Goal: Answer question/provide support

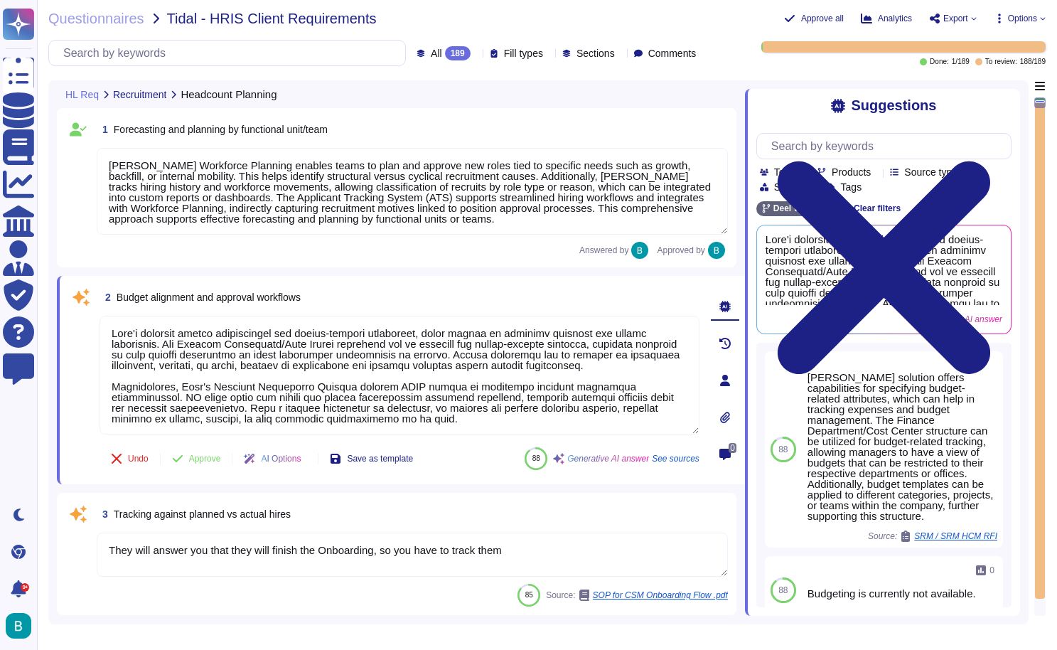
type textarea "Deel's Workforce Planning enables teams to plan and approve new roles tied to s…"
type textarea "Deel's platform offers capabilities for budget-related attributes, which assist…"
type textarea "They will answer you that they will finish the Onboarding, so you have to track…"
type textarea "The internal requisition submission and approval process involves the following…"
type textarea "This field is auto-populated according to Title"
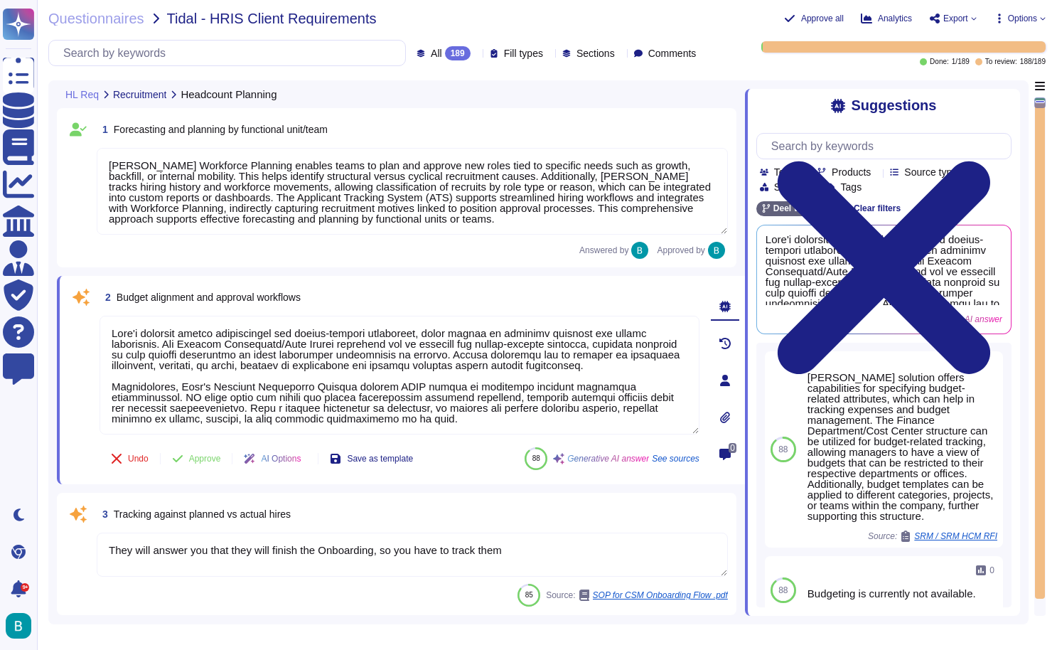
type textarea "The assignment of the hiring manager, recruiter, and additional interviewers/re…"
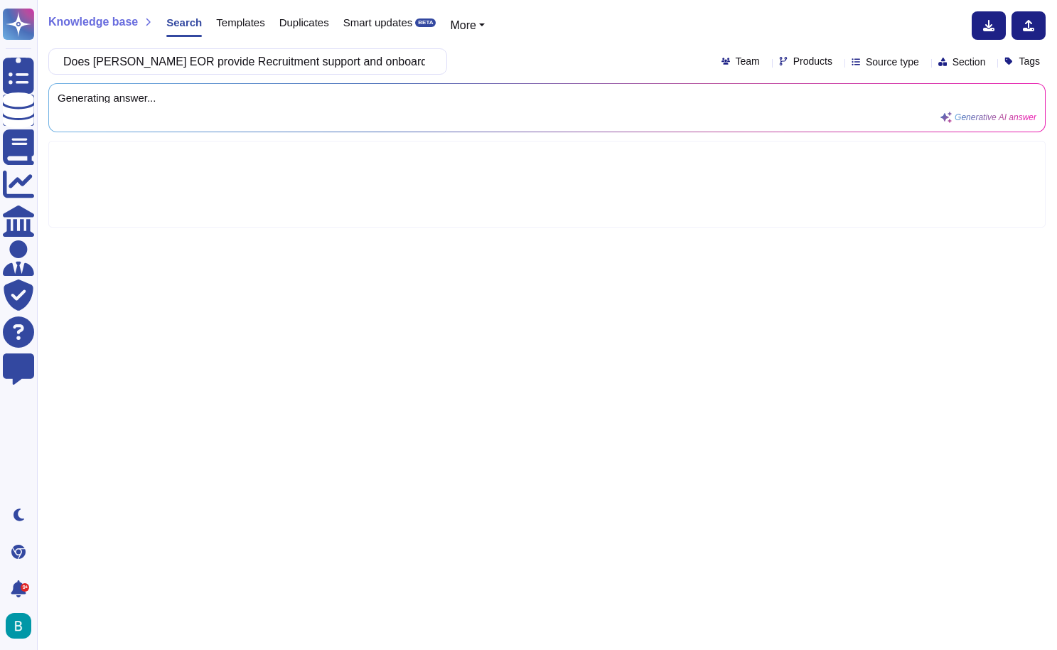
scroll to position [0, 153]
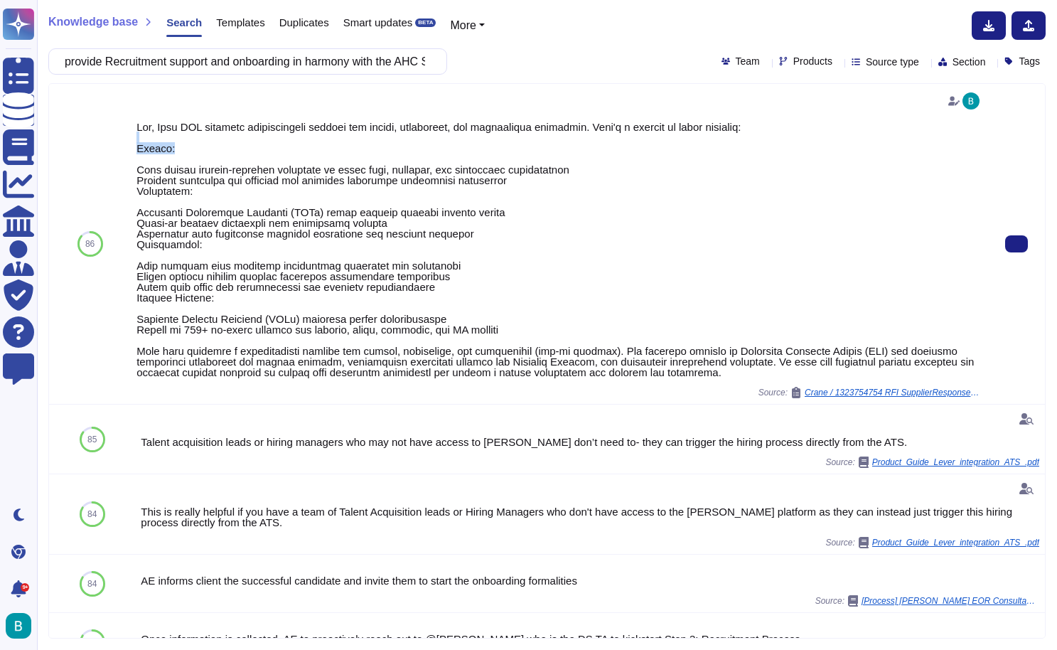
drag, startPoint x: 181, startPoint y: 146, endPoint x: 136, endPoint y: 134, distance: 46.9
click at [136, 134] on div "Source: Crane / 1323754754 RFI SupplierResponseExport(DRAFT EXPORT) 2" at bounding box center [559, 244] width 857 height 320
click at [141, 118] on div "Source: Crane / 1323754754 RFI SupplierResponseExport(DRAFT EXPORT) 2" at bounding box center [559, 244] width 846 height 309
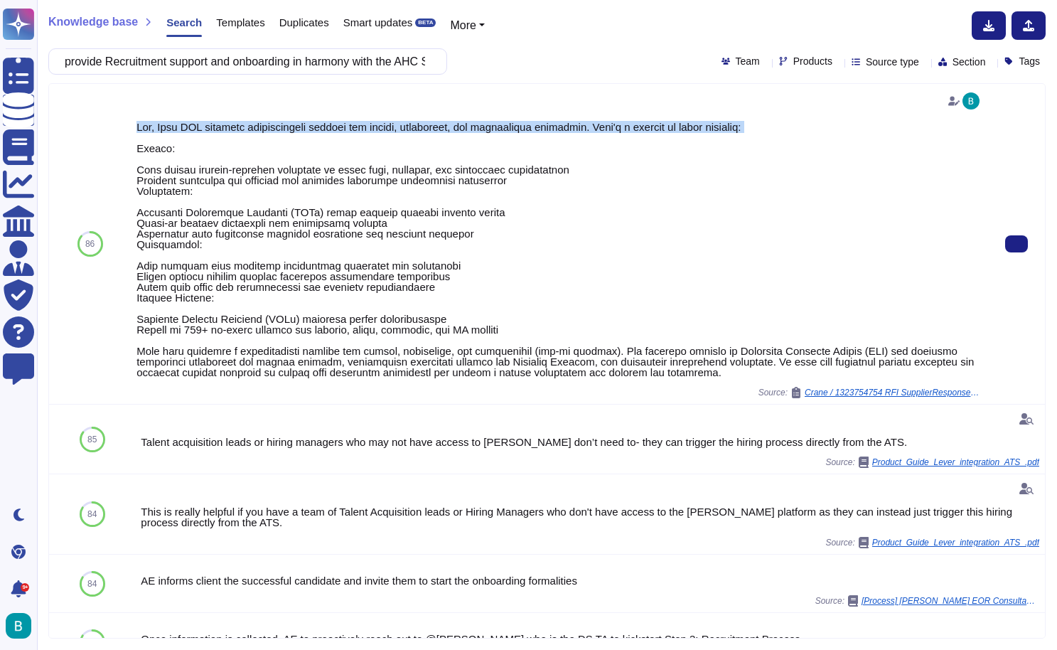
drag, startPoint x: 131, startPoint y: 122, endPoint x: 895, endPoint y: 140, distance: 764.5
click at [895, 140] on div "Source: Crane / 1323754754 RFI SupplierResponseExport(DRAFT EXPORT) 2" at bounding box center [559, 244] width 857 height 320
click at [1022, 235] on button at bounding box center [1016, 243] width 23 height 17
